Goal: Task Accomplishment & Management: Use online tool/utility

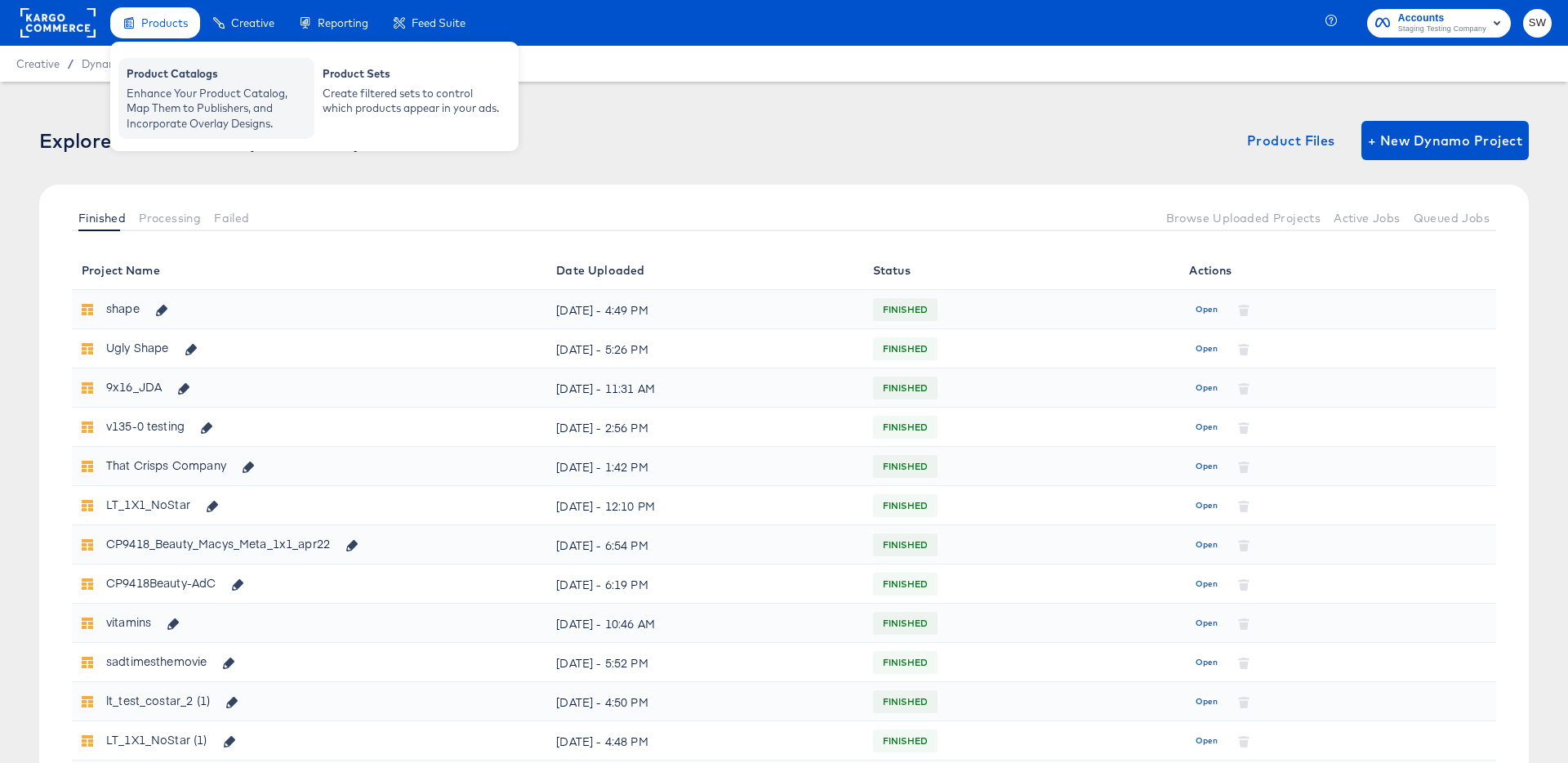
click at [160, 90] on div "Enhance Your Product Catalog, Map Them to Publishers, and Incorporate Overlay D…" at bounding box center [216, 108] width 180 height 46
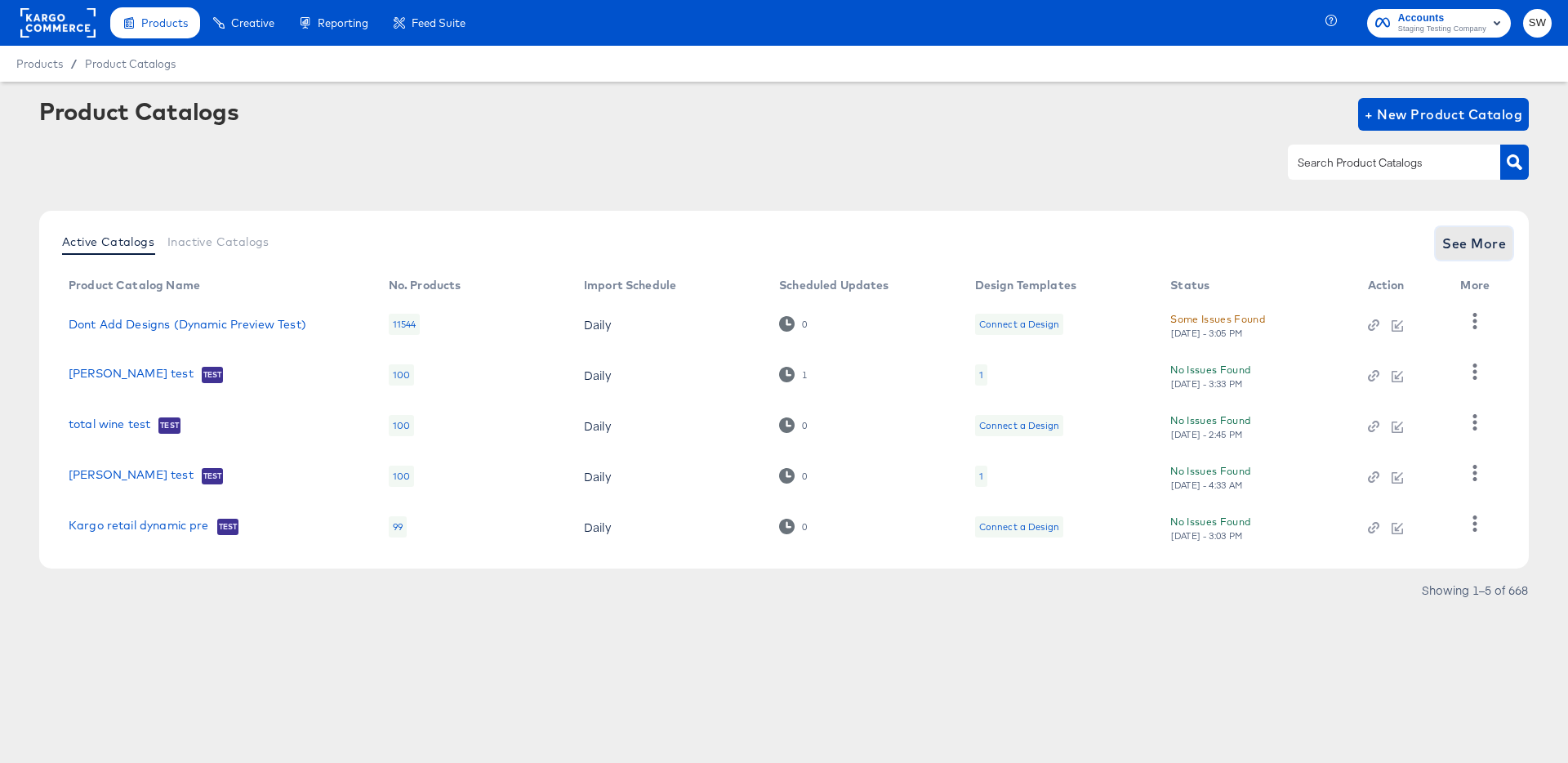
click at [1488, 246] on span "See More" at bounding box center [1474, 243] width 63 height 23
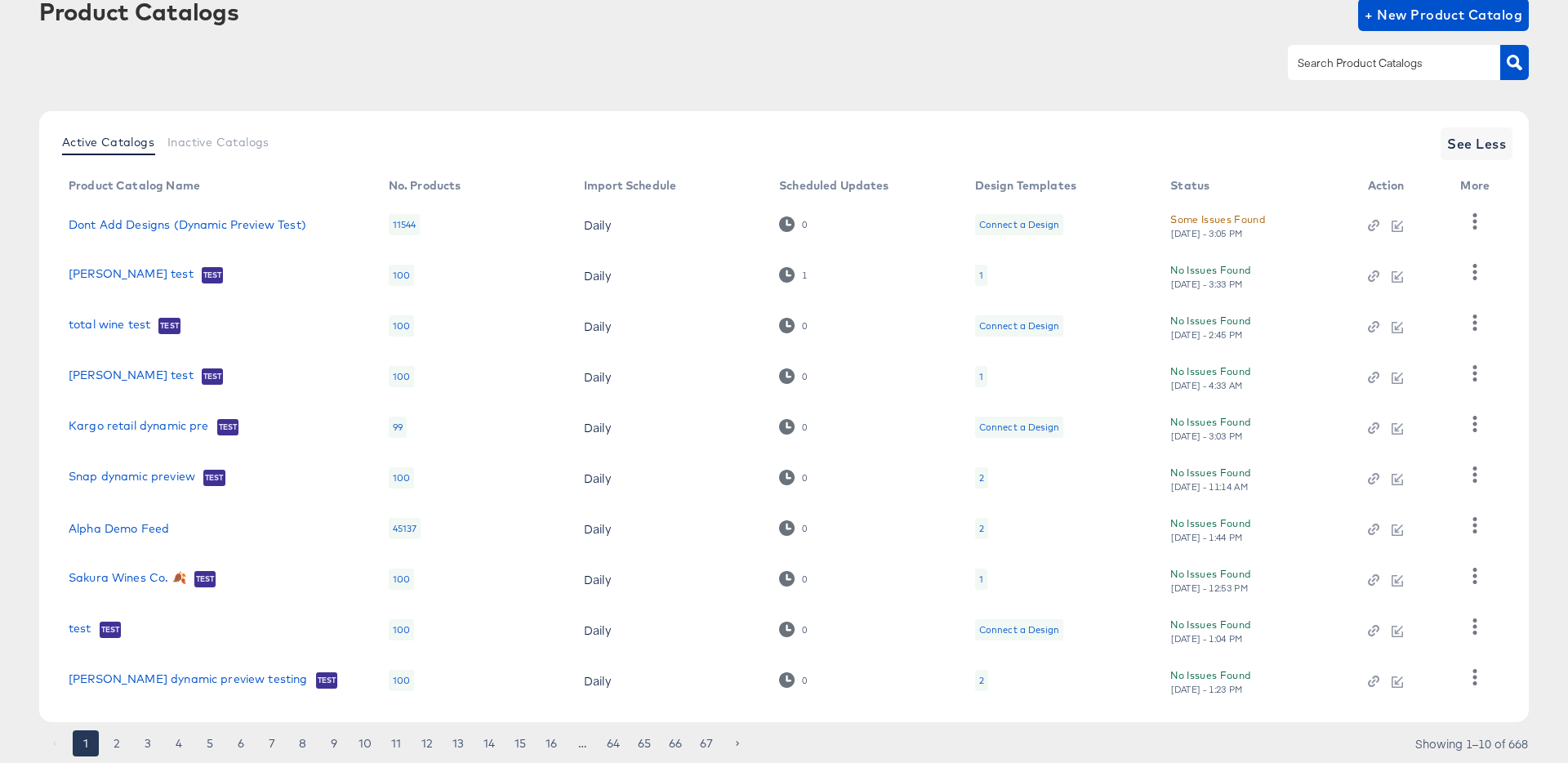
scroll to position [102, 0]
click at [130, 521] on link "Alpha Demo Feed" at bounding box center [119, 526] width 101 height 13
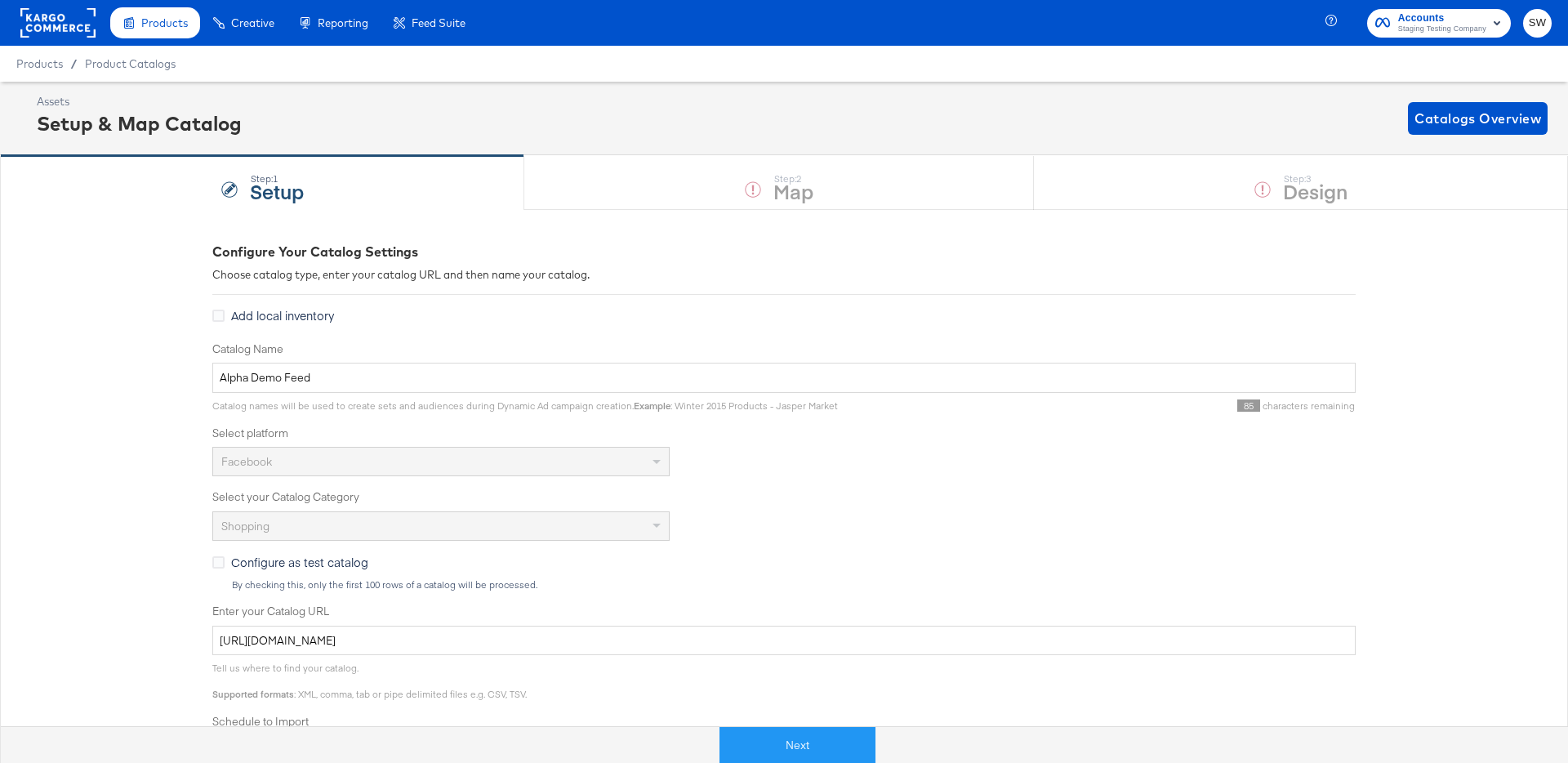
click at [21, 390] on div "Configure Your Catalog Settings Choose catalog type, enter your catalog URL and…" at bounding box center [784, 646] width 1568 height 875
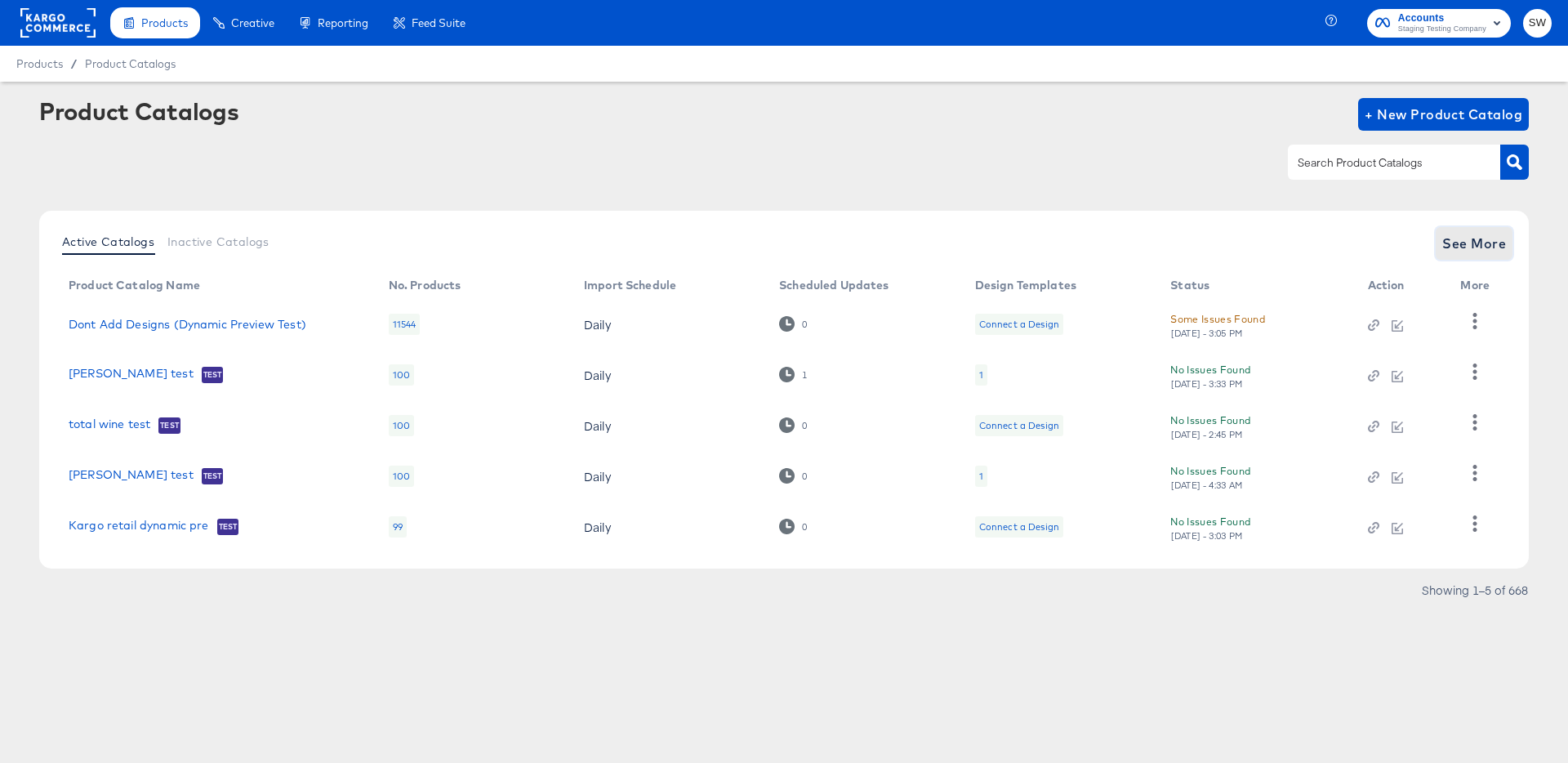
click at [1478, 236] on span "See More" at bounding box center [1474, 243] width 63 height 23
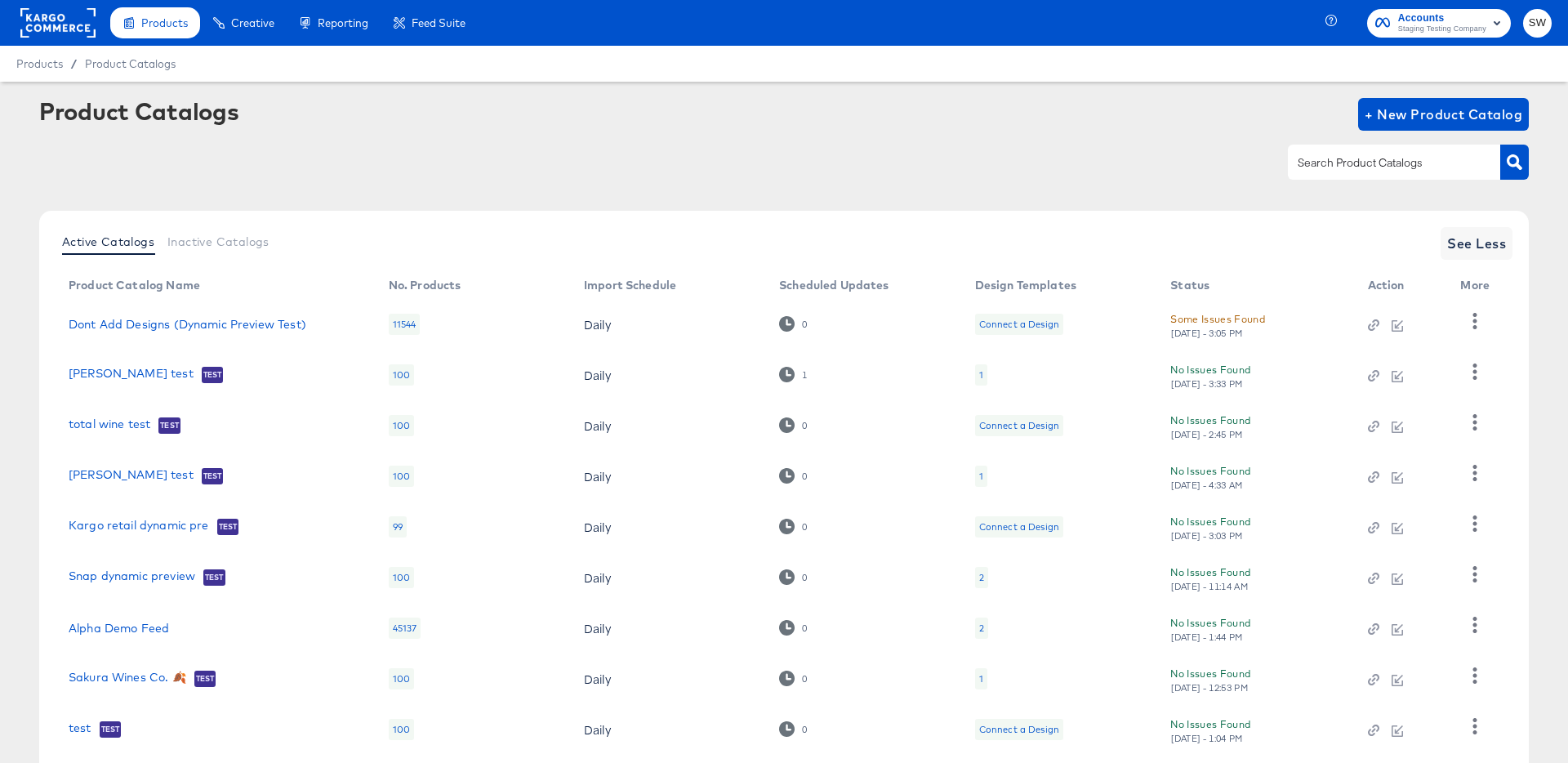
scroll to position [150, 0]
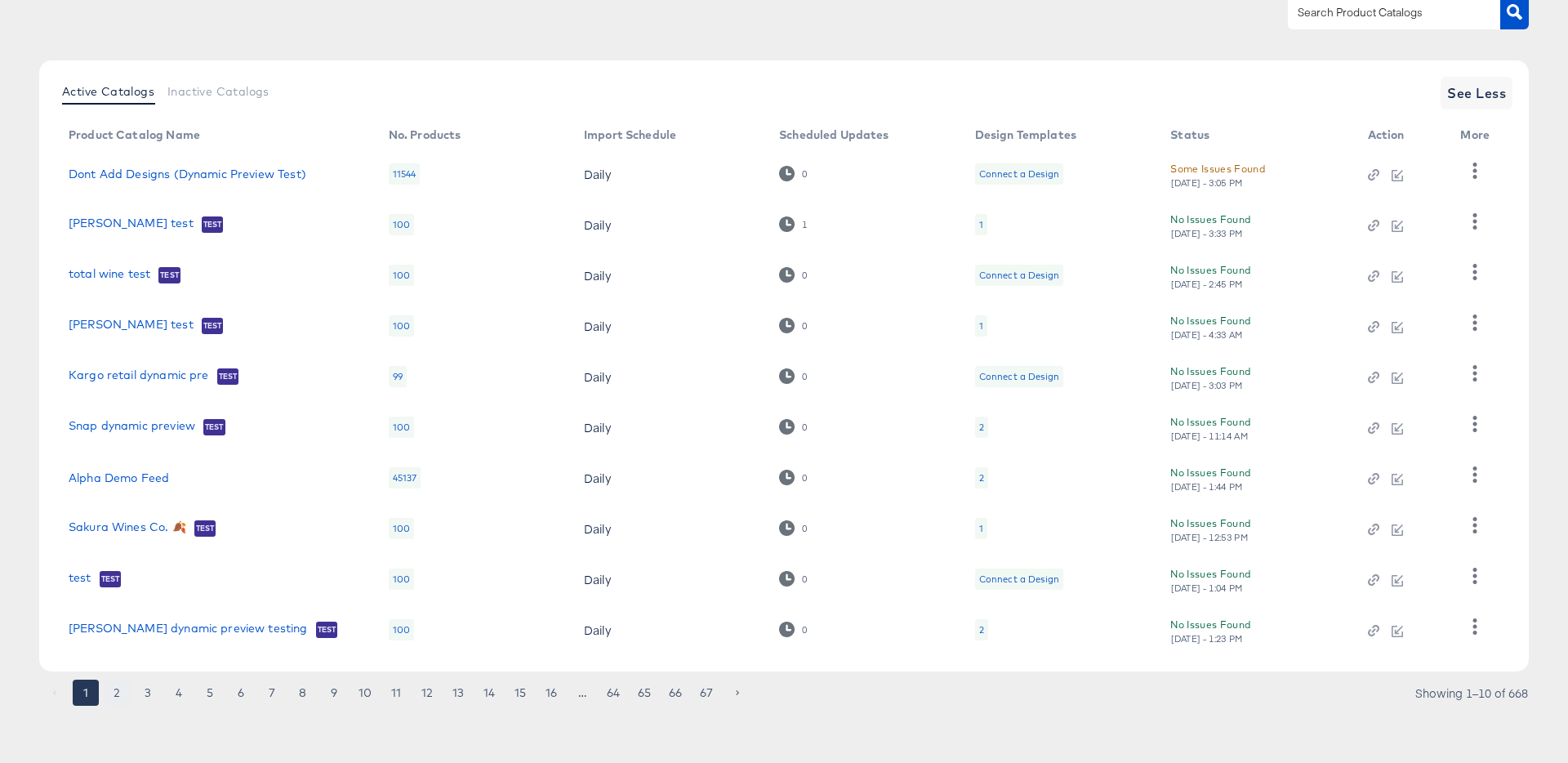
click at [108, 686] on button "2" at bounding box center [117, 692] width 26 height 26
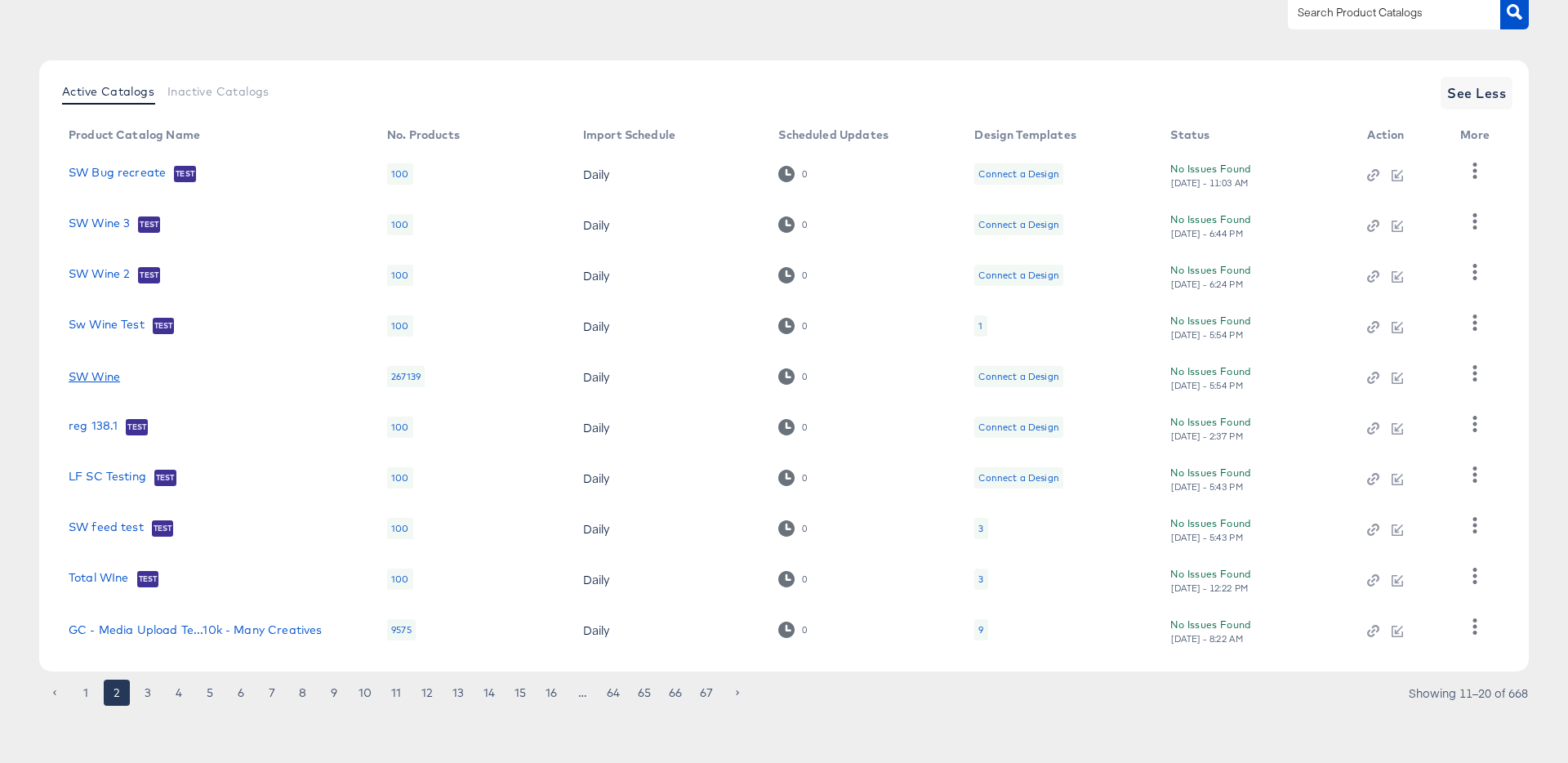
click at [106, 377] on link "SW Wine" at bounding box center [94, 377] width 51 height 13
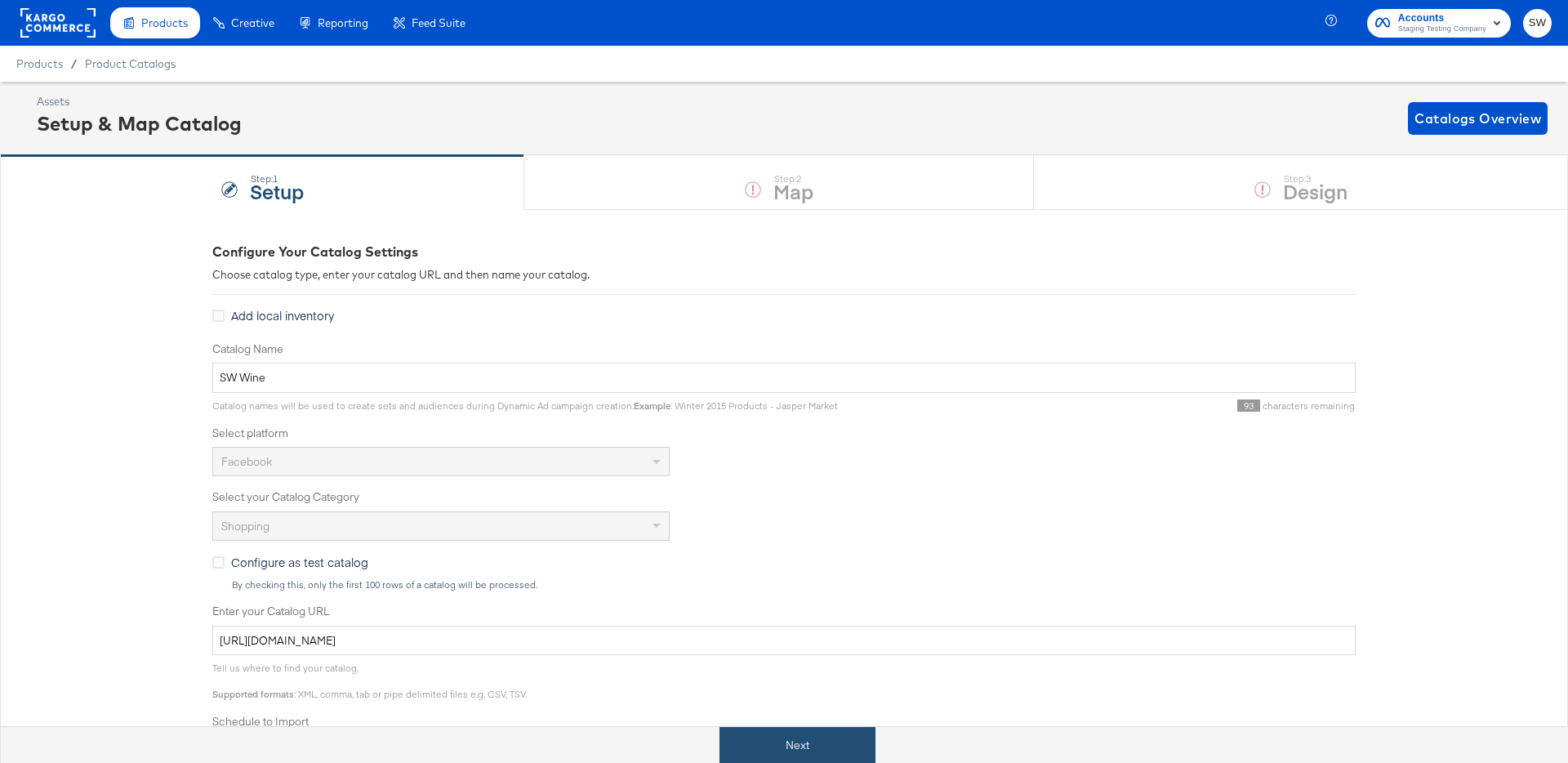
click at [840, 735] on button "Next" at bounding box center [797, 744] width 156 height 36
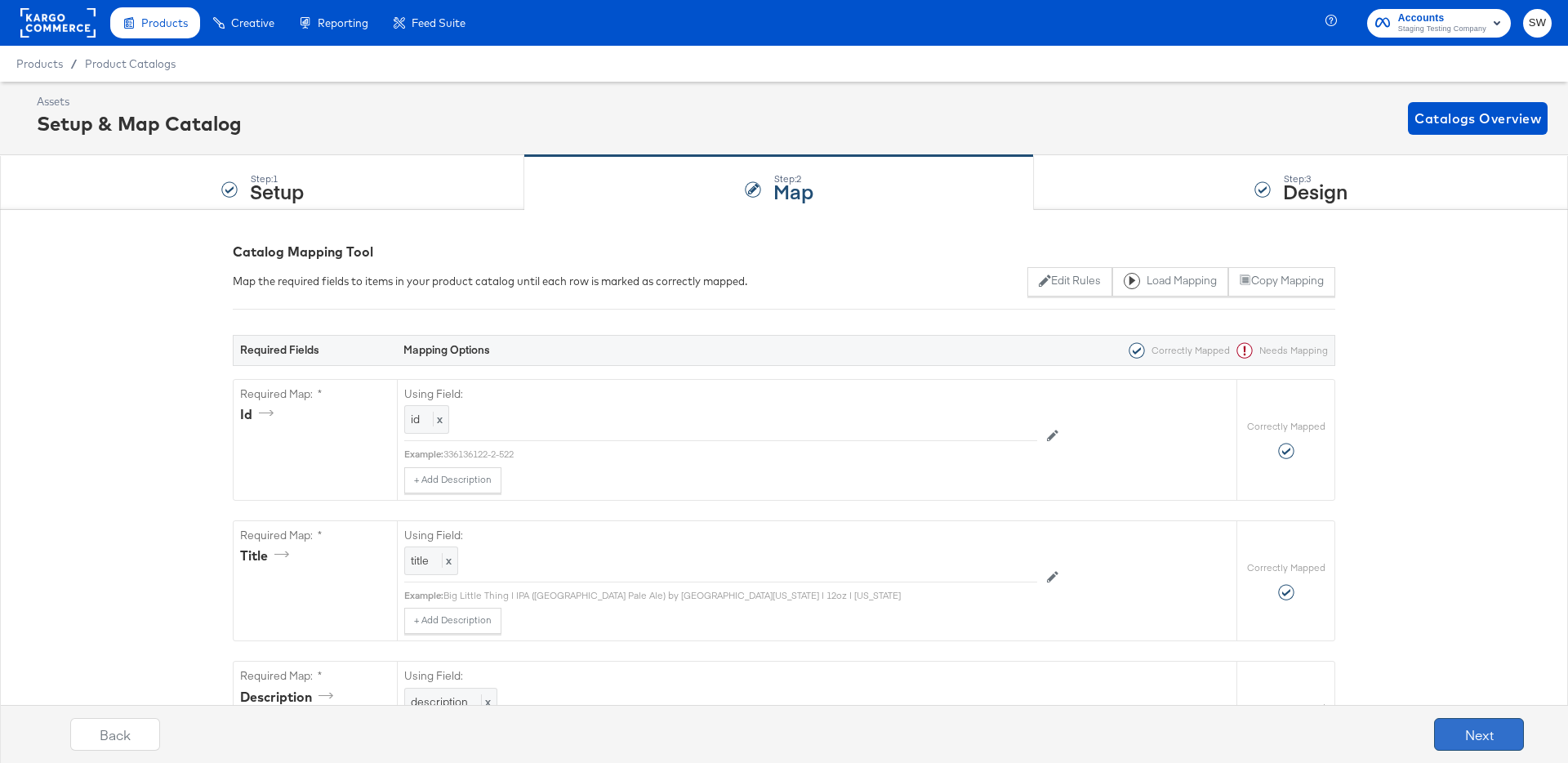
click at [1515, 718] on button "Next" at bounding box center [1478, 734] width 90 height 33
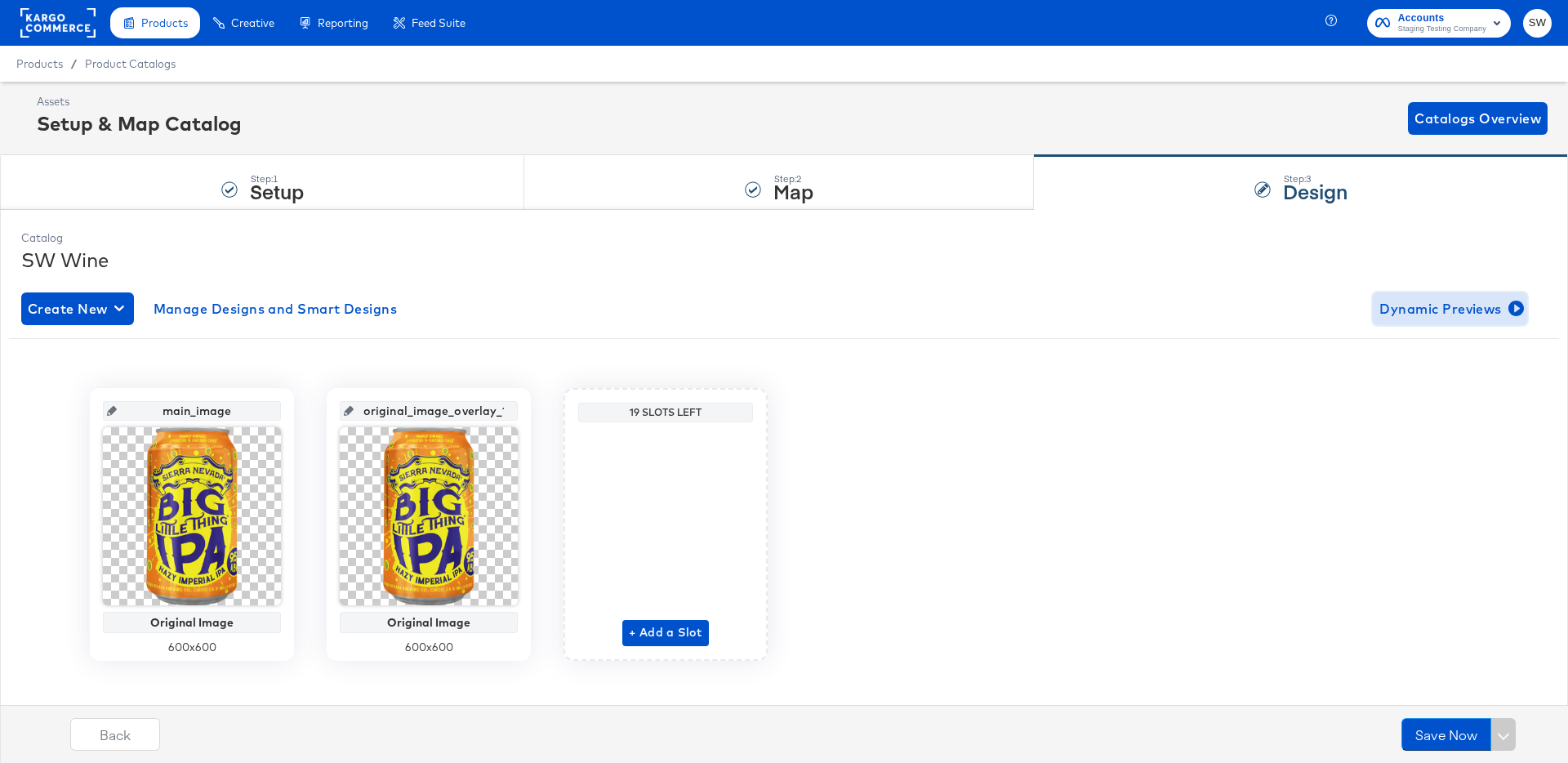
click at [1441, 304] on span "Dynamic Previews" at bounding box center [1450, 309] width 141 height 23
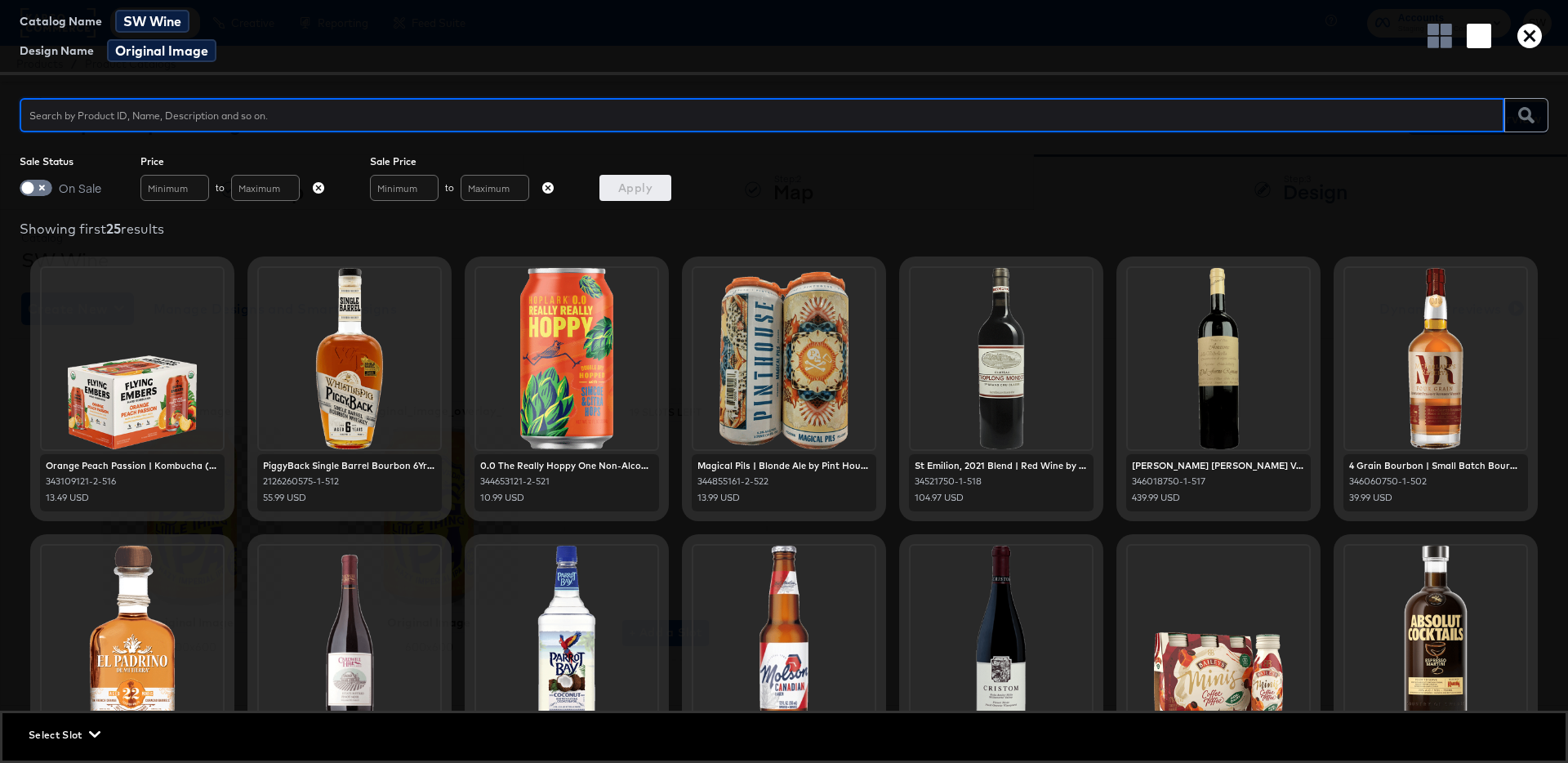
click at [1527, 48] on icon "button" at bounding box center [1530, 35] width 24 height 24
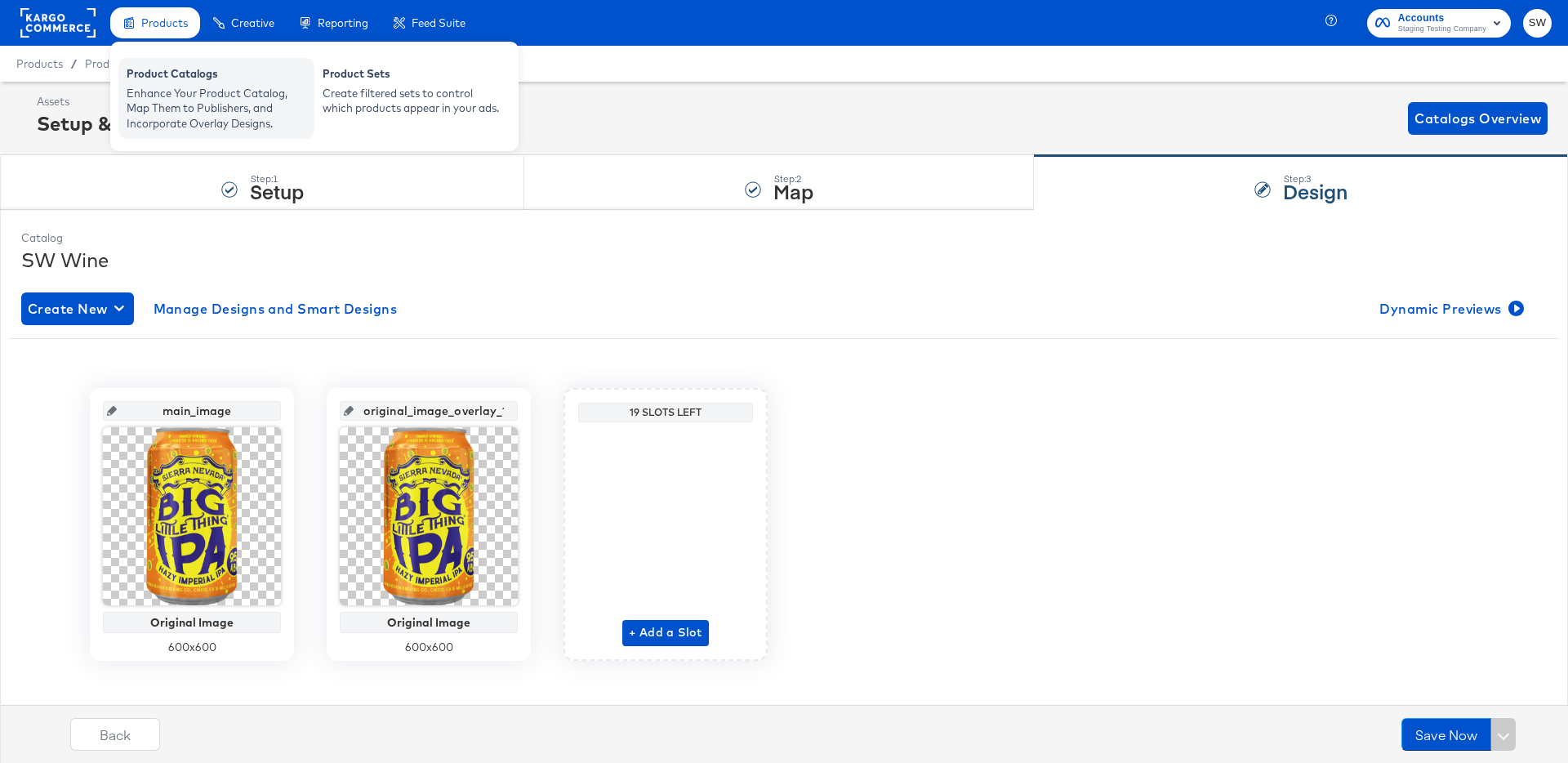
click at [178, 107] on div "Enhance Your Product Catalog, Map Them to Publishers, and Incorporate Overlay D…" at bounding box center [216, 108] width 180 height 46
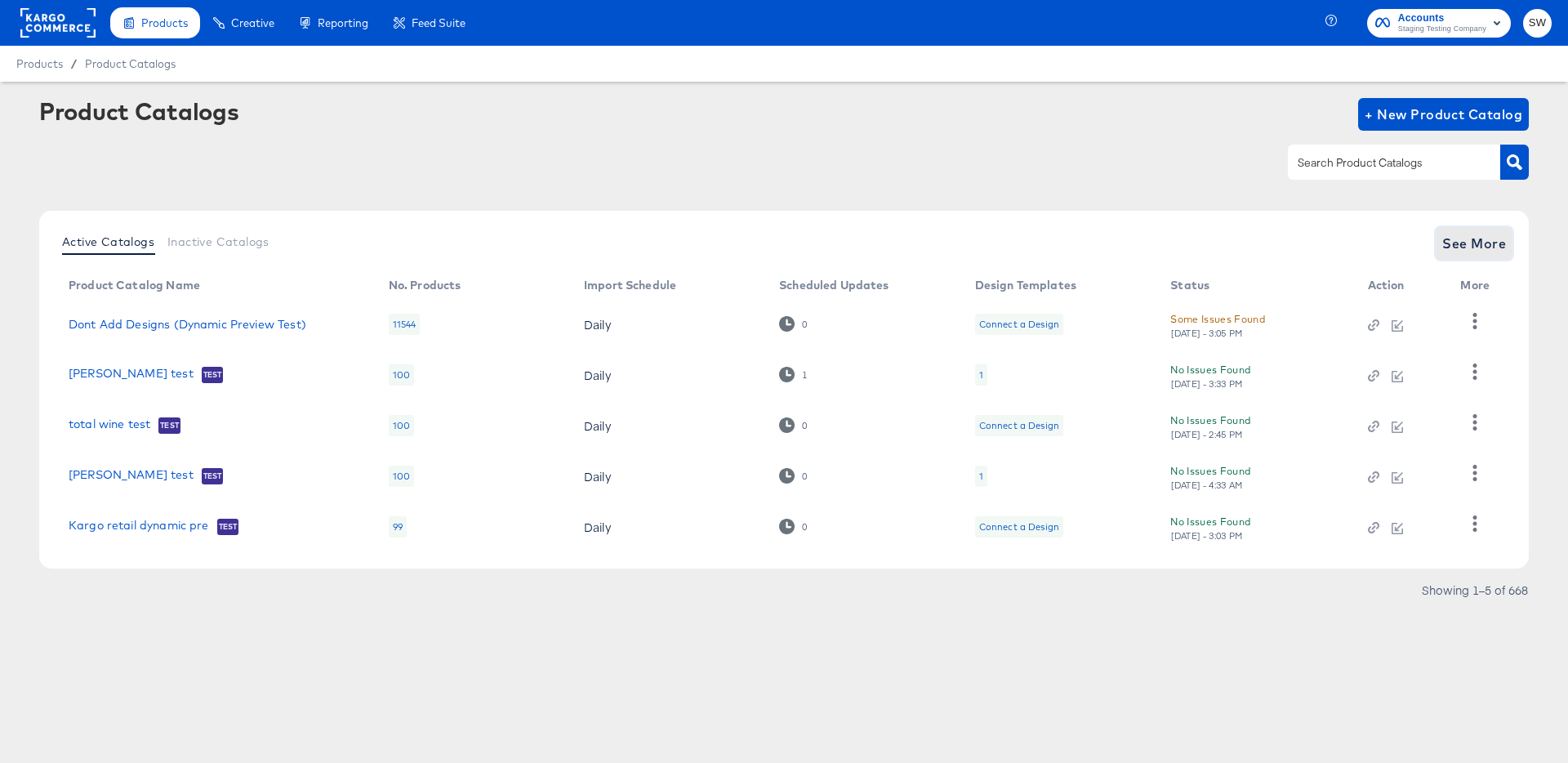
click at [1452, 234] on span "See More" at bounding box center [1474, 243] width 63 height 23
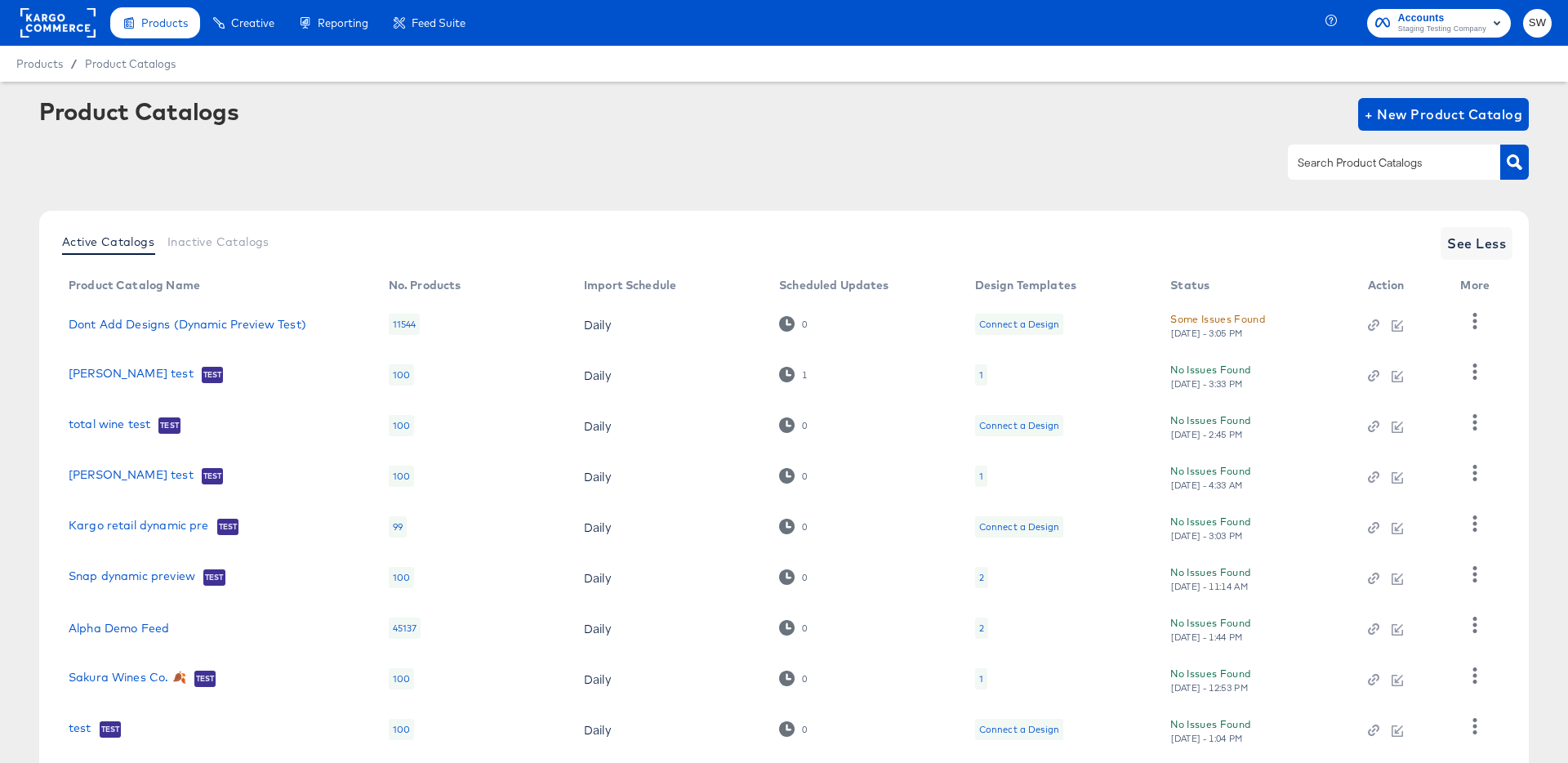
scroll to position [150, 0]
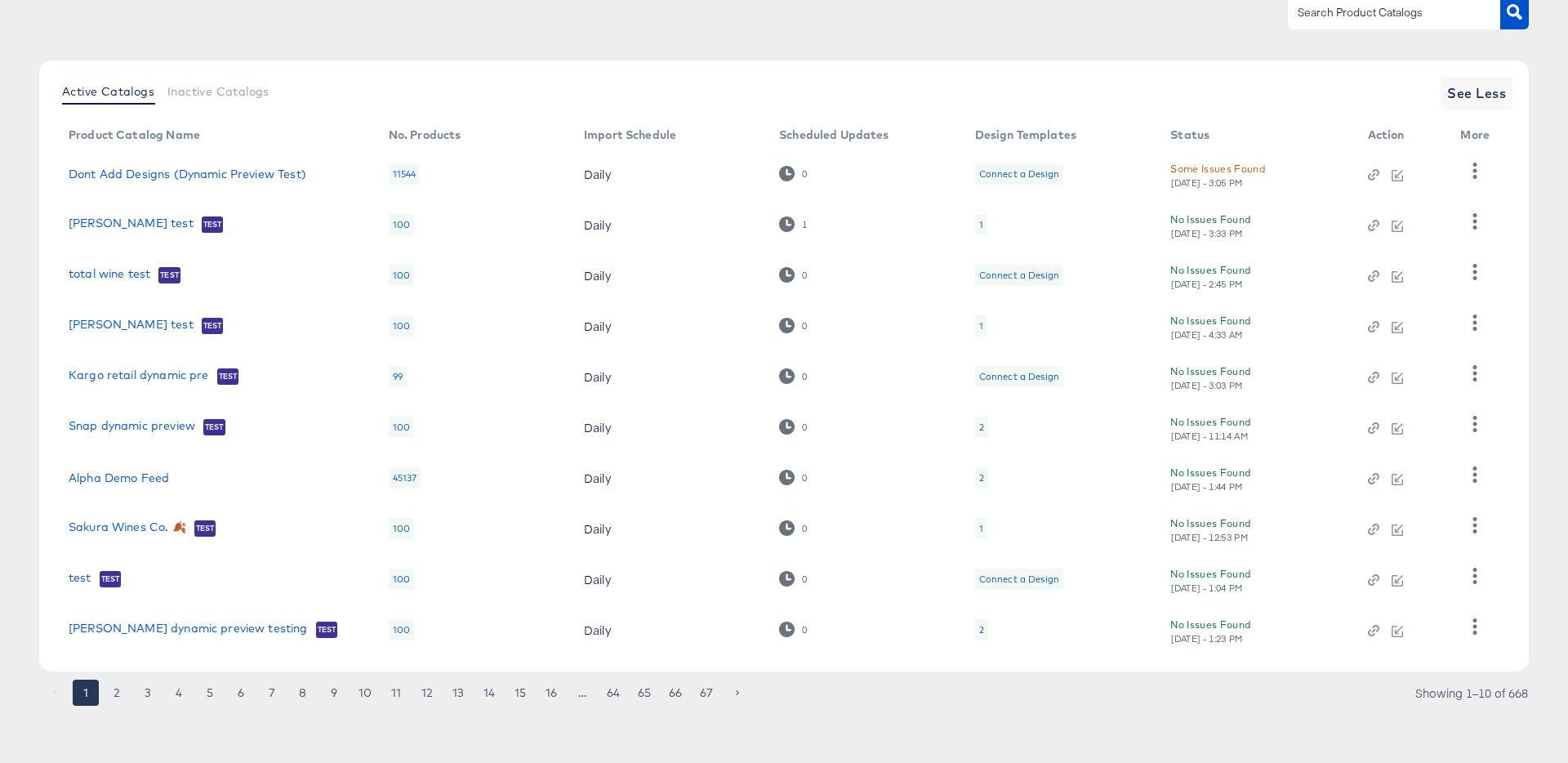
click at [117, 692] on button "2" at bounding box center [117, 692] width 26 height 26
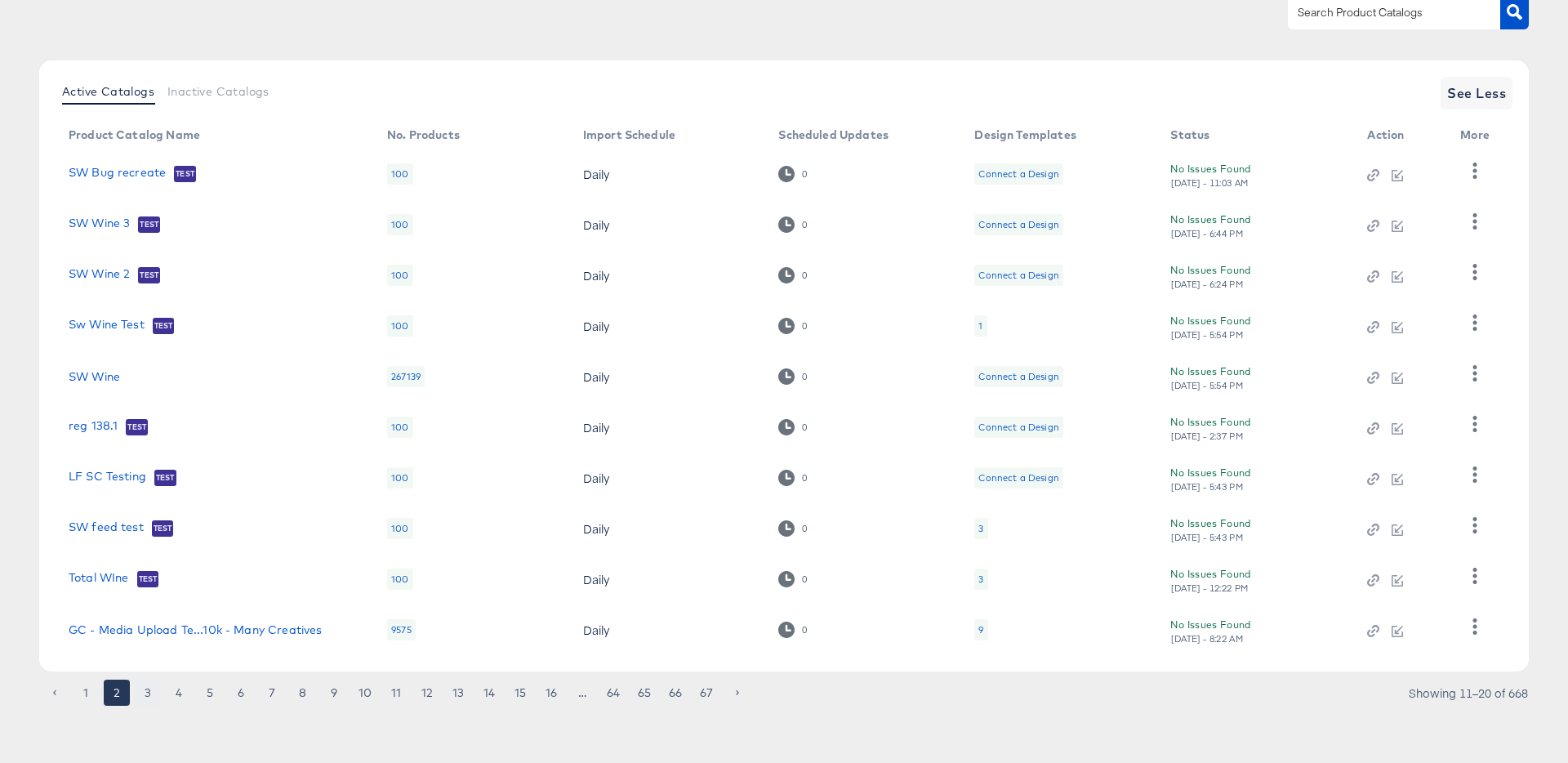
click at [142, 701] on button "3" at bounding box center [147, 692] width 26 height 26
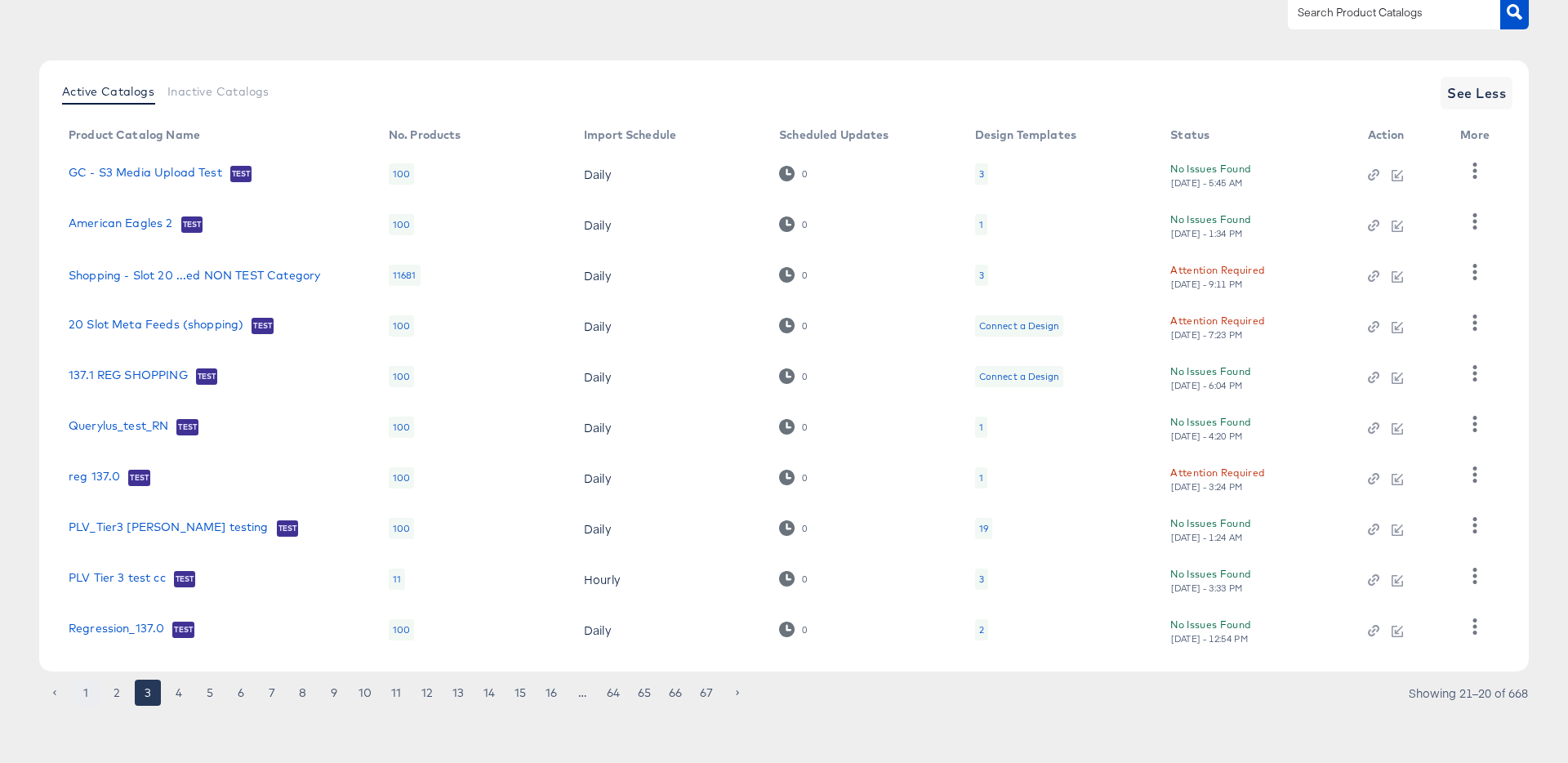
click at [86, 693] on button "1" at bounding box center [86, 692] width 26 height 26
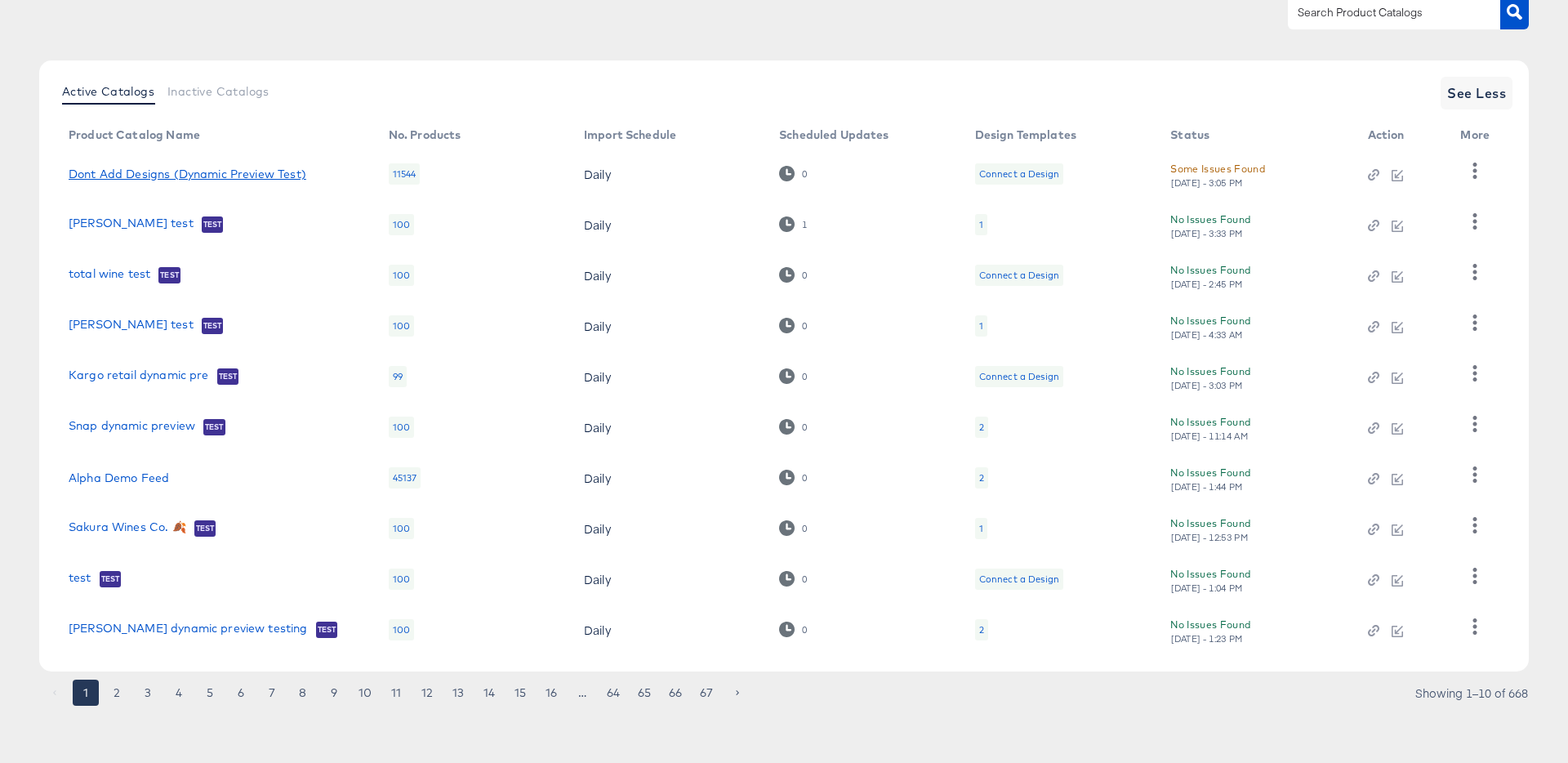
click at [123, 173] on link "Dont Add Designs (Dynamic Preview Test)" at bounding box center [187, 173] width 238 height 13
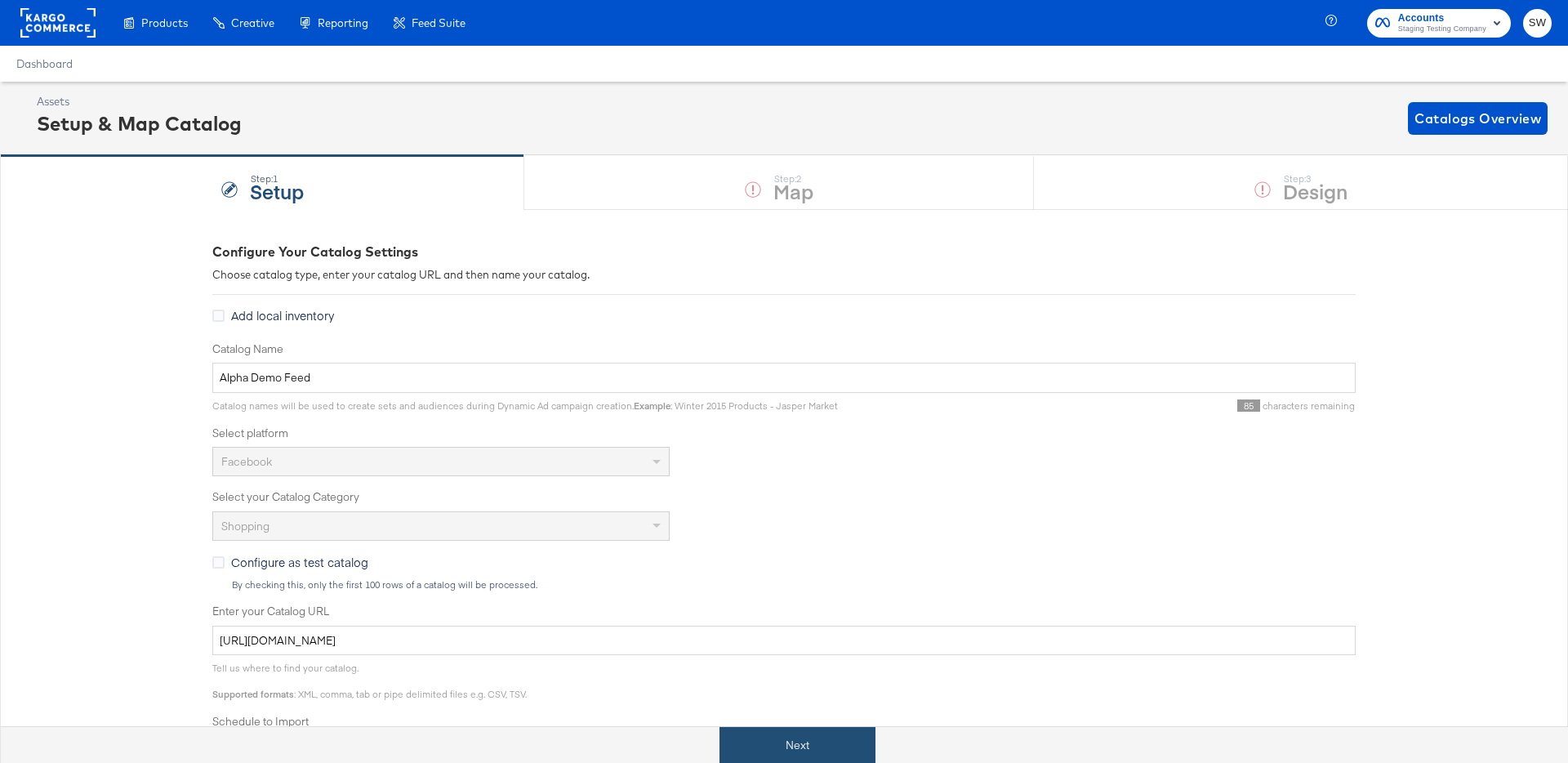
click at [751, 731] on button "Next" at bounding box center [797, 744] width 156 height 36
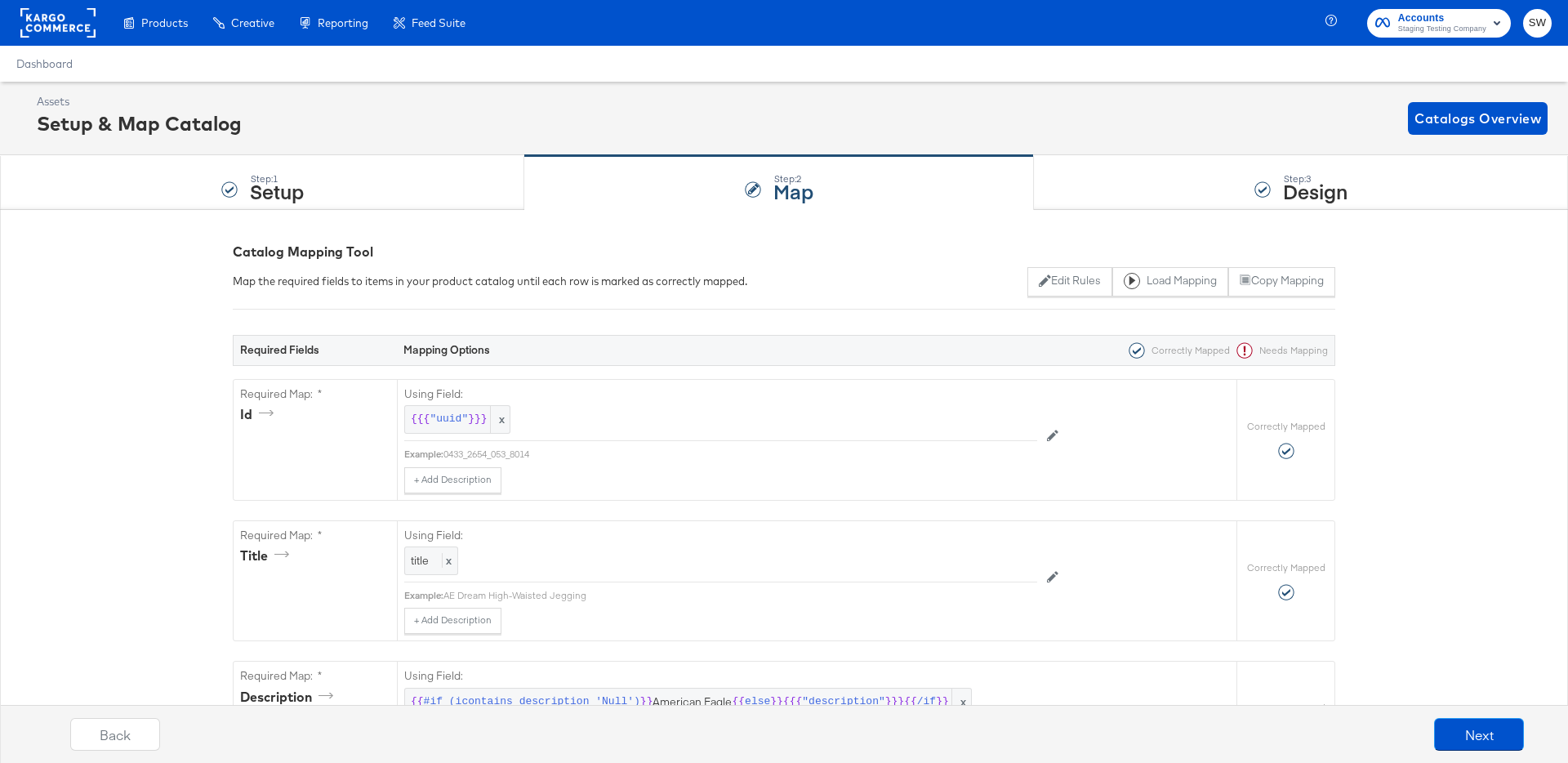
click at [1454, 706] on div "Back Next" at bounding box center [797, 738] width 1592 height 66
click at [1457, 719] on button "Next" at bounding box center [1478, 734] width 90 height 33
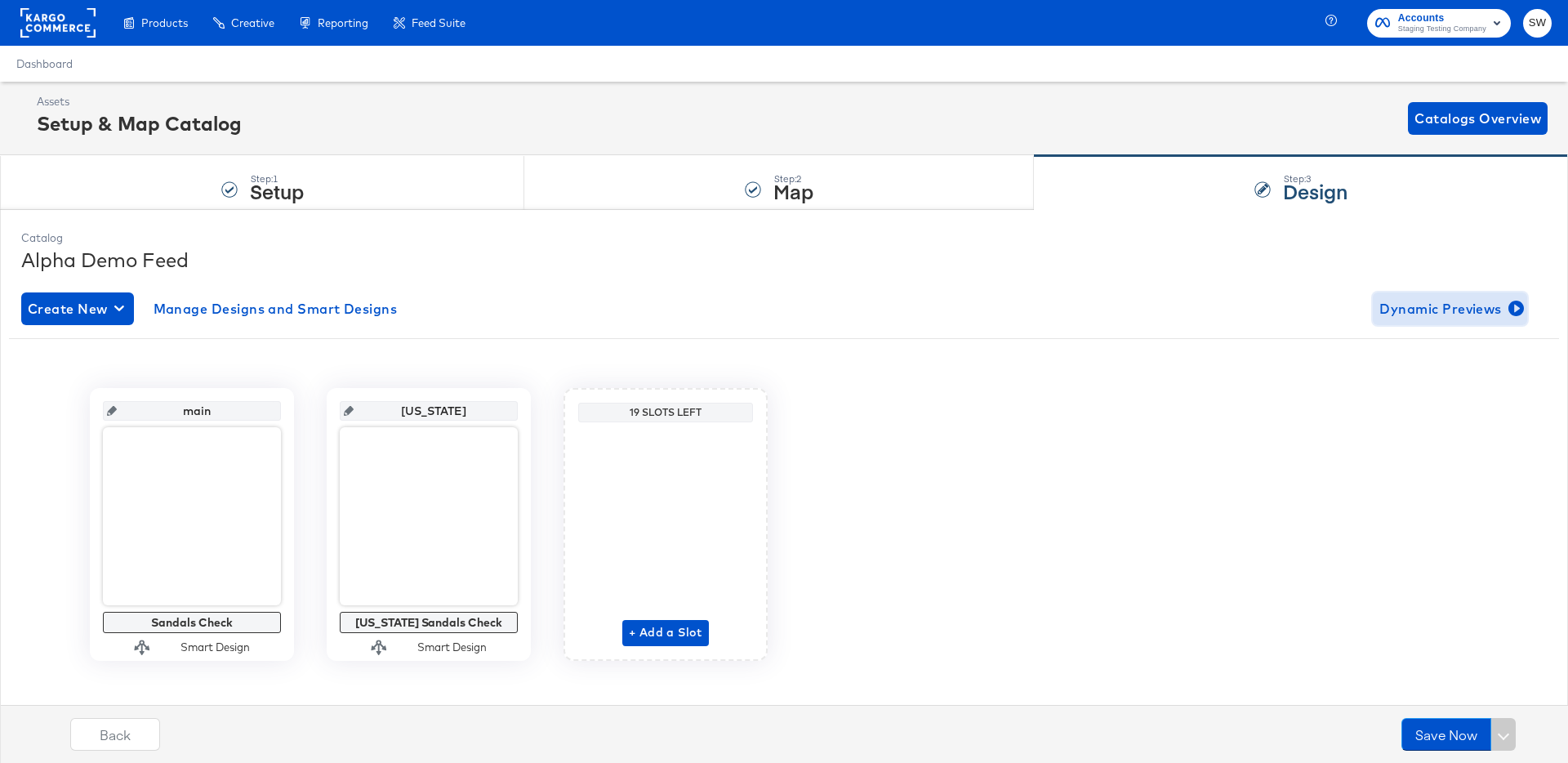
click at [1424, 304] on span "Dynamic Previews" at bounding box center [1450, 309] width 141 height 23
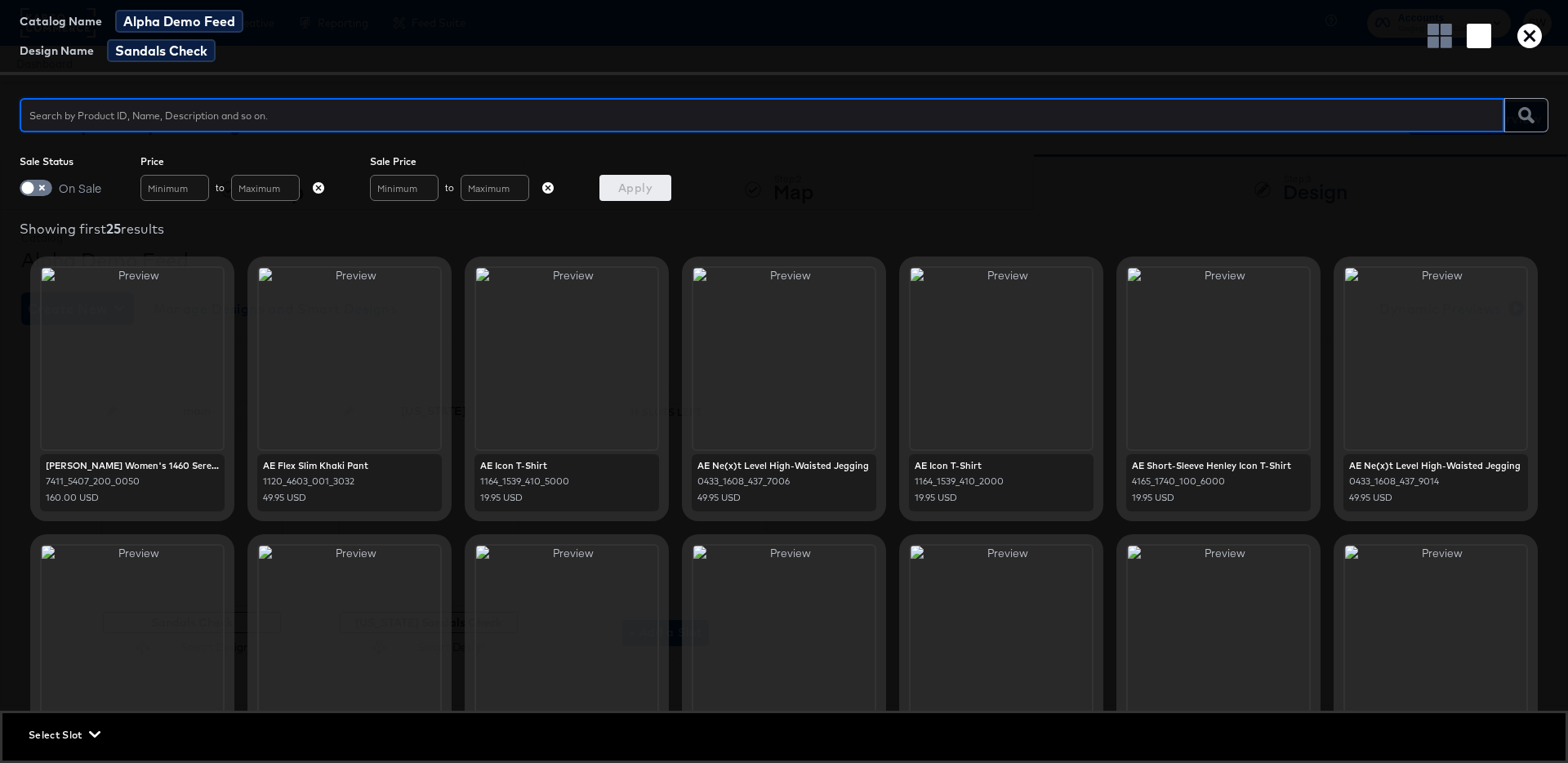
click at [1523, 43] on icon "button" at bounding box center [1530, 35] width 24 height 24
